Goal: Task Accomplishment & Management: Use online tool/utility

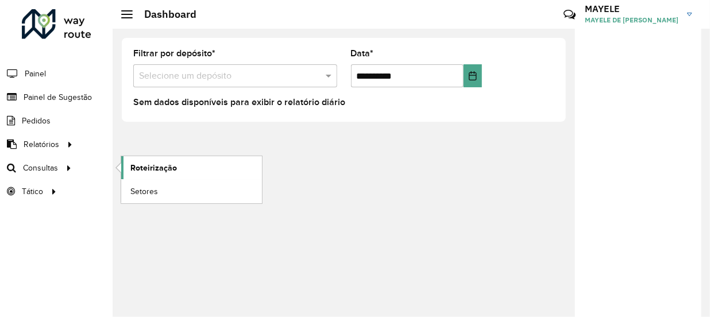
click at [161, 171] on span "Roteirização" at bounding box center [153, 168] width 47 height 12
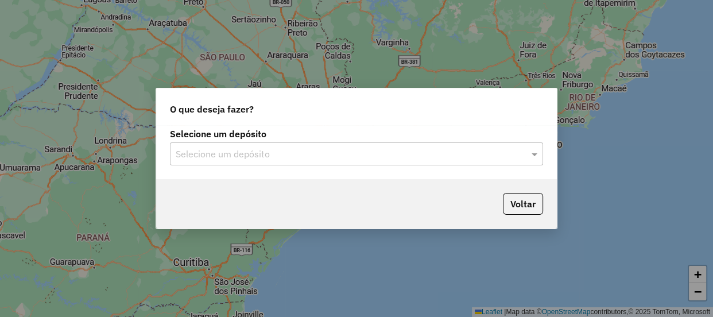
click at [165, 155] on div "Selecione um depósito Selecione um depósito" at bounding box center [356, 152] width 401 height 54
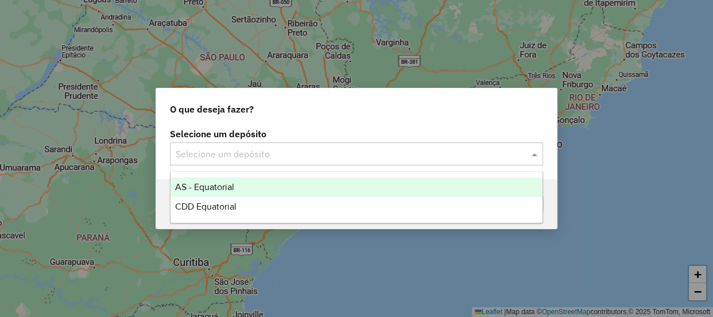
click at [176, 160] on input "text" at bounding box center [345, 155] width 339 height 14
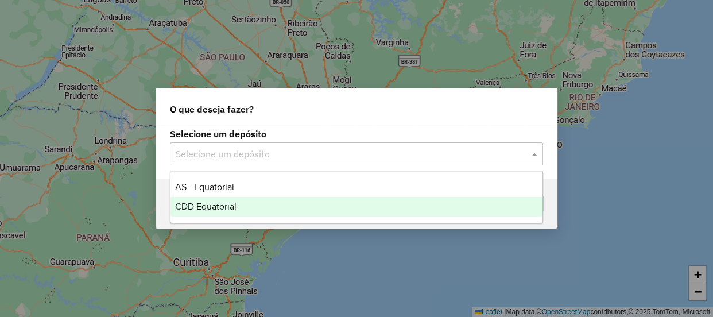
click at [192, 207] on span "CDD Equatorial" at bounding box center [205, 207] width 61 height 10
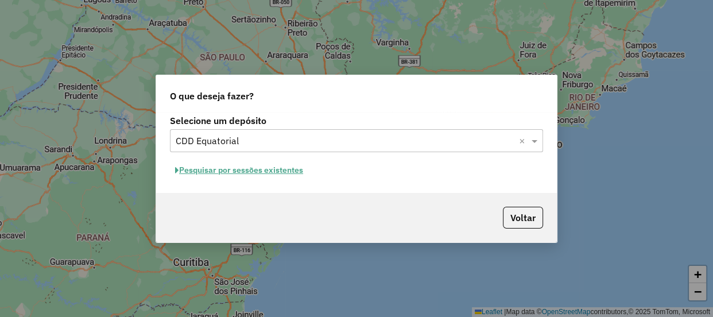
click at [252, 171] on button "Pesquisar por sessões existentes" at bounding box center [239, 170] width 138 height 18
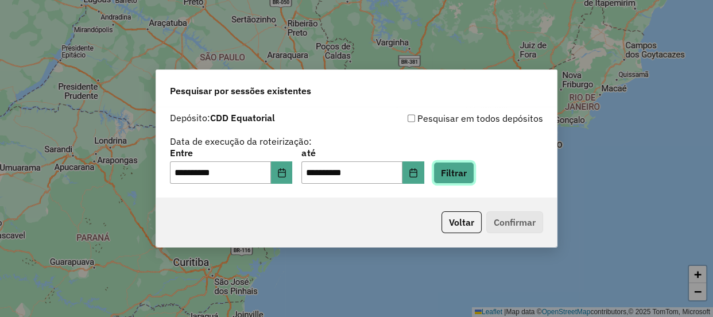
click at [463, 167] on button "Filtrar" at bounding box center [454, 173] width 41 height 22
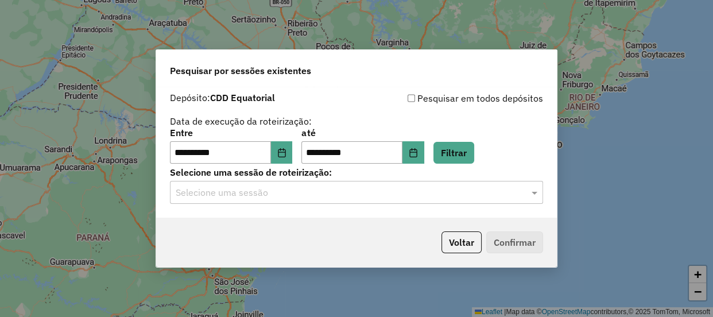
click at [236, 194] on input "text" at bounding box center [345, 193] width 339 height 14
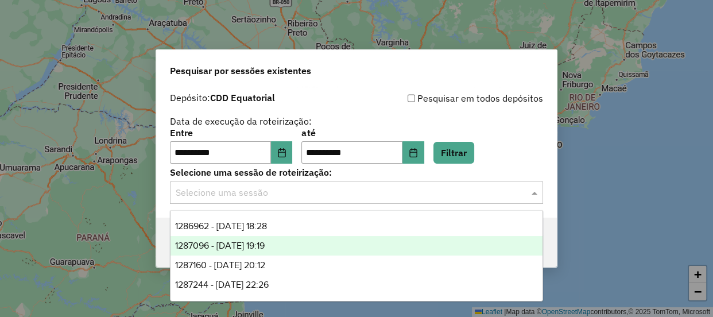
click at [251, 243] on span "1287096 - 02/10/2025 19:19" at bounding box center [220, 246] width 90 height 10
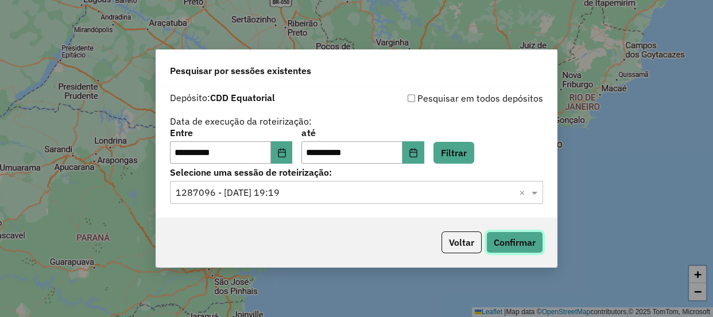
click at [506, 238] on button "Confirmar" at bounding box center [514, 242] width 57 height 22
click at [392, 200] on div "Selecione uma sessão × 1287096 - 02/10/2025 19:19 ×" at bounding box center [356, 192] width 373 height 23
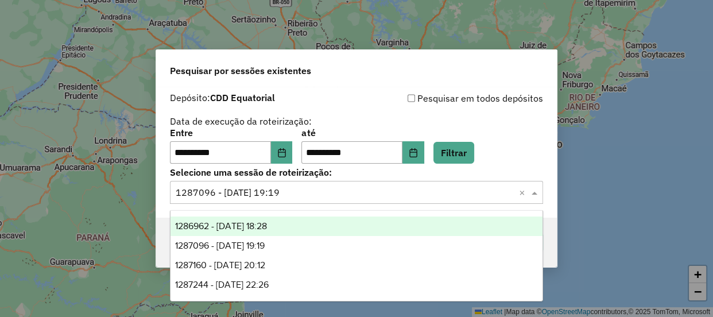
click at [258, 219] on div "1286962 - 02/10/2025 18:28" at bounding box center [357, 226] width 372 height 20
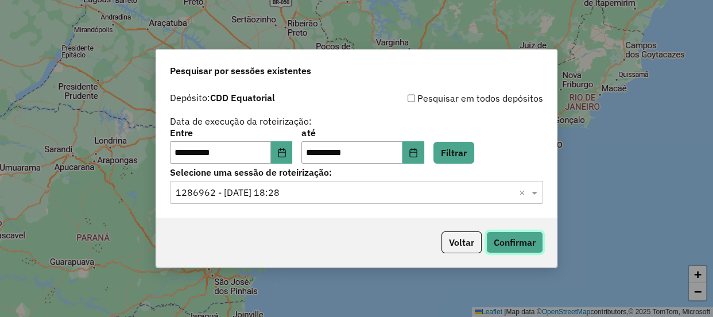
click at [496, 241] on button "Confirmar" at bounding box center [514, 242] width 57 height 22
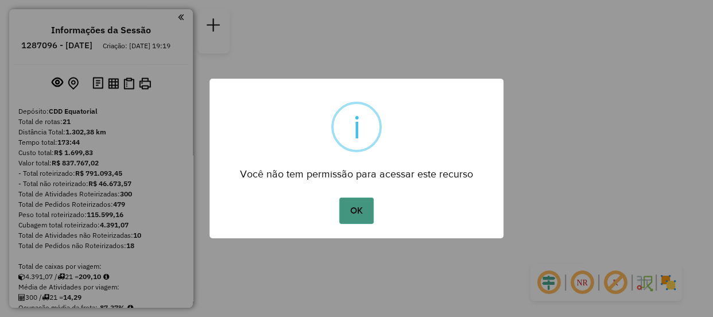
click at [357, 199] on button "OK" at bounding box center [356, 211] width 34 height 26
click at [345, 204] on button "OK" at bounding box center [356, 211] width 34 height 26
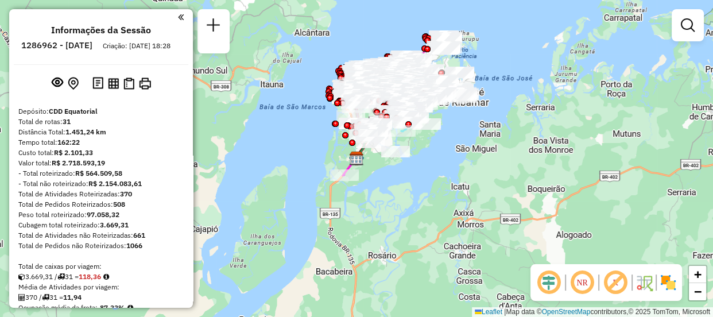
scroll to position [552, 0]
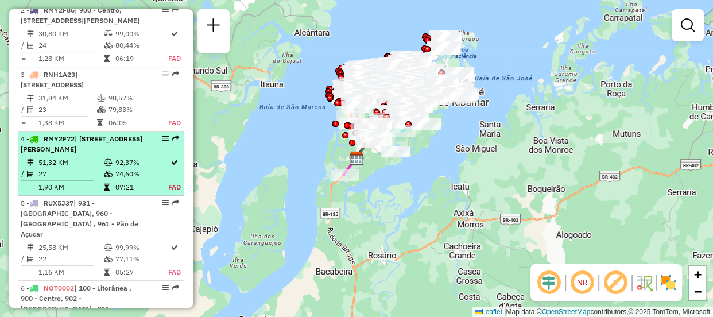
click at [88, 168] on td "51,32 KM" at bounding box center [70, 162] width 65 height 11
select select "**********"
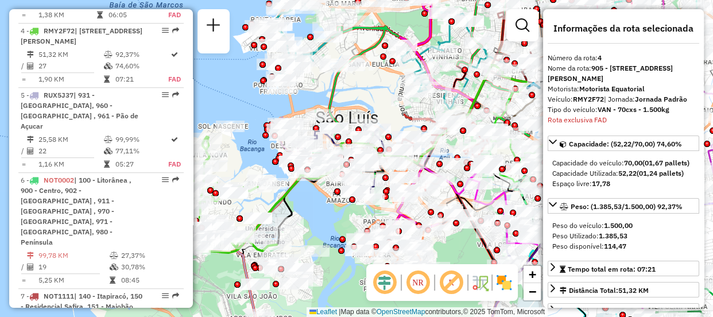
scroll to position [695, 0]
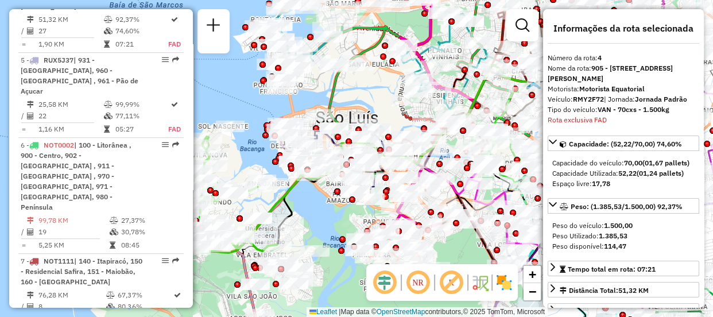
click at [387, 281] on em at bounding box center [385, 283] width 28 height 28
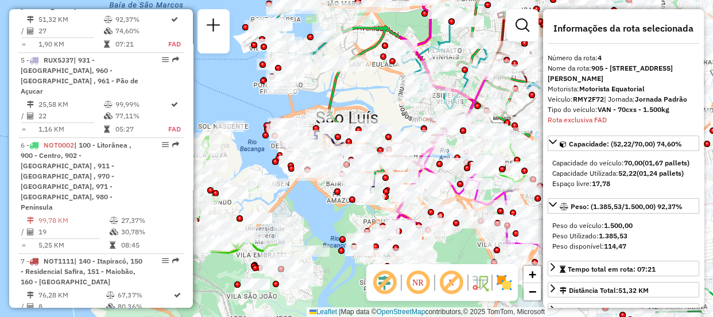
click at [507, 283] on img at bounding box center [504, 282] width 18 height 18
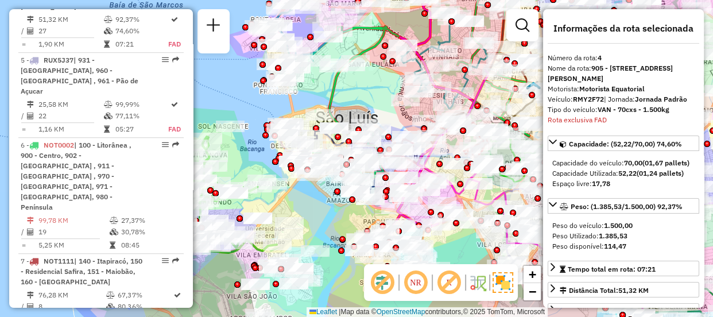
click at [423, 283] on em at bounding box center [416, 283] width 28 height 28
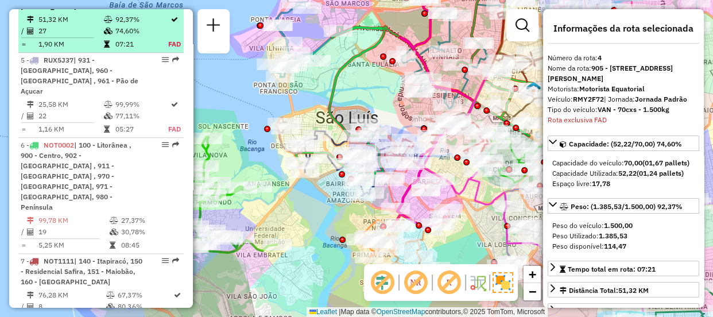
drag, startPoint x: 158, startPoint y: 17, endPoint x: 165, endPoint y: 17, distance: 6.9
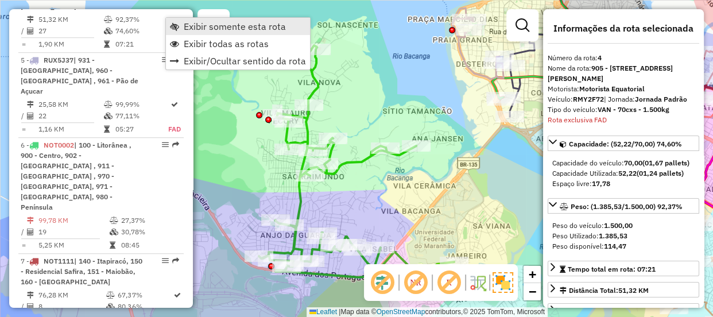
click at [185, 26] on span "Exibir somente esta rota" at bounding box center [235, 26] width 102 height 9
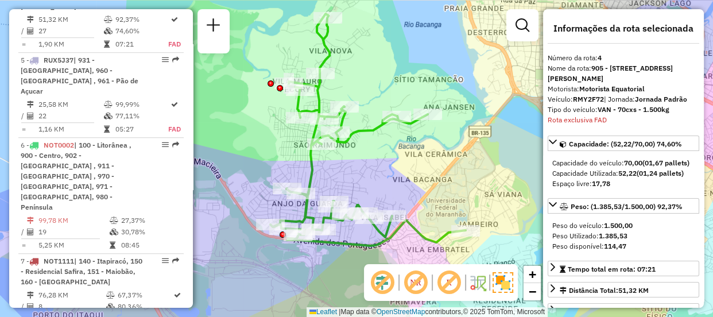
drag, startPoint x: 343, startPoint y: 171, endPoint x: 354, endPoint y: 139, distance: 33.6
click at [354, 139] on icon at bounding box center [367, 130] width 195 height 232
drag, startPoint x: 664, startPoint y: 68, endPoint x: 579, endPoint y: 79, distance: 85.7
click at [579, 79] on strong "905 - [STREET_ADDRESS][PERSON_NAME]" at bounding box center [610, 73] width 125 height 19
copy strong "06 - Anjo da Guarda"
